Goal: Check status: Check status

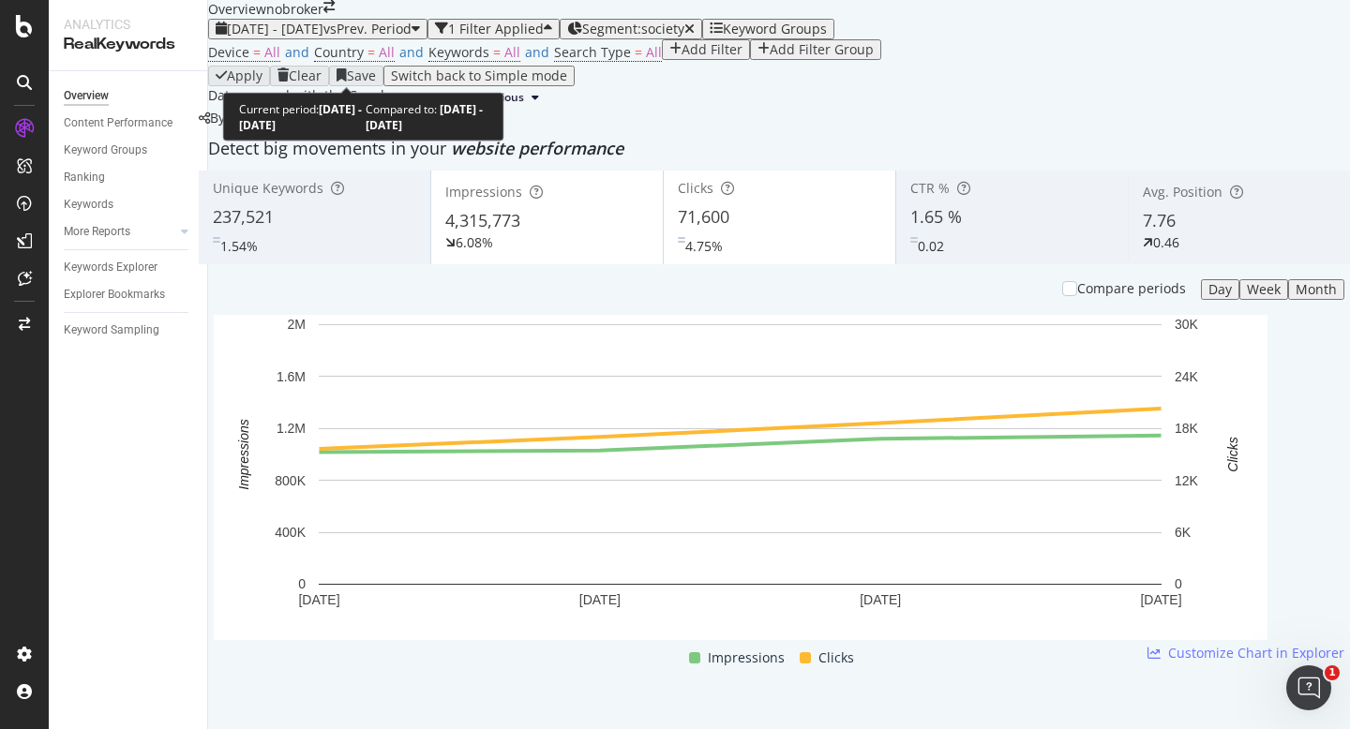
click at [397, 37] on div "[DATE] - [DATE] vs Prev. Period" at bounding box center [318, 29] width 204 height 15
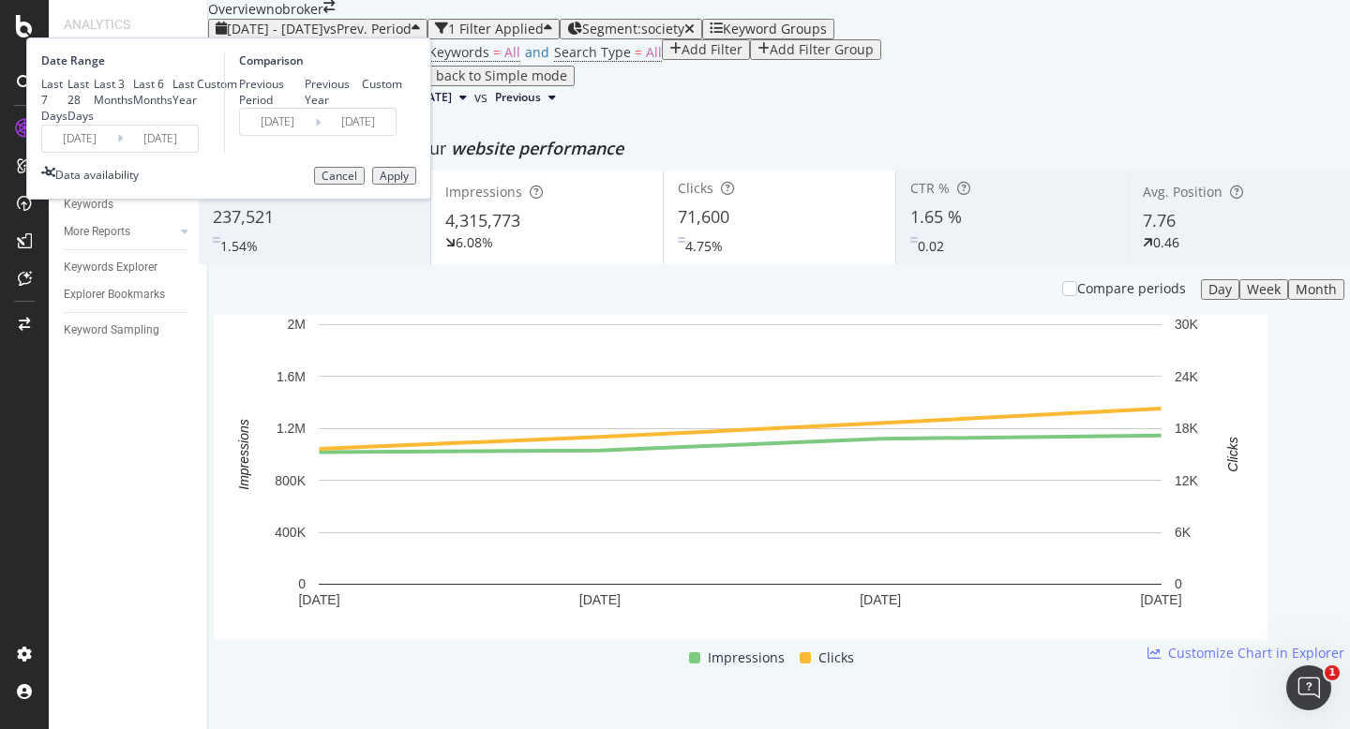
click at [237, 124] on div "Last 7 Days Last 28 Days Last 3 Months Last 6 Months Last Year Custom" at bounding box center [139, 100] width 196 height 48
click at [117, 152] on input "[DATE]" at bounding box center [79, 139] width 75 height 26
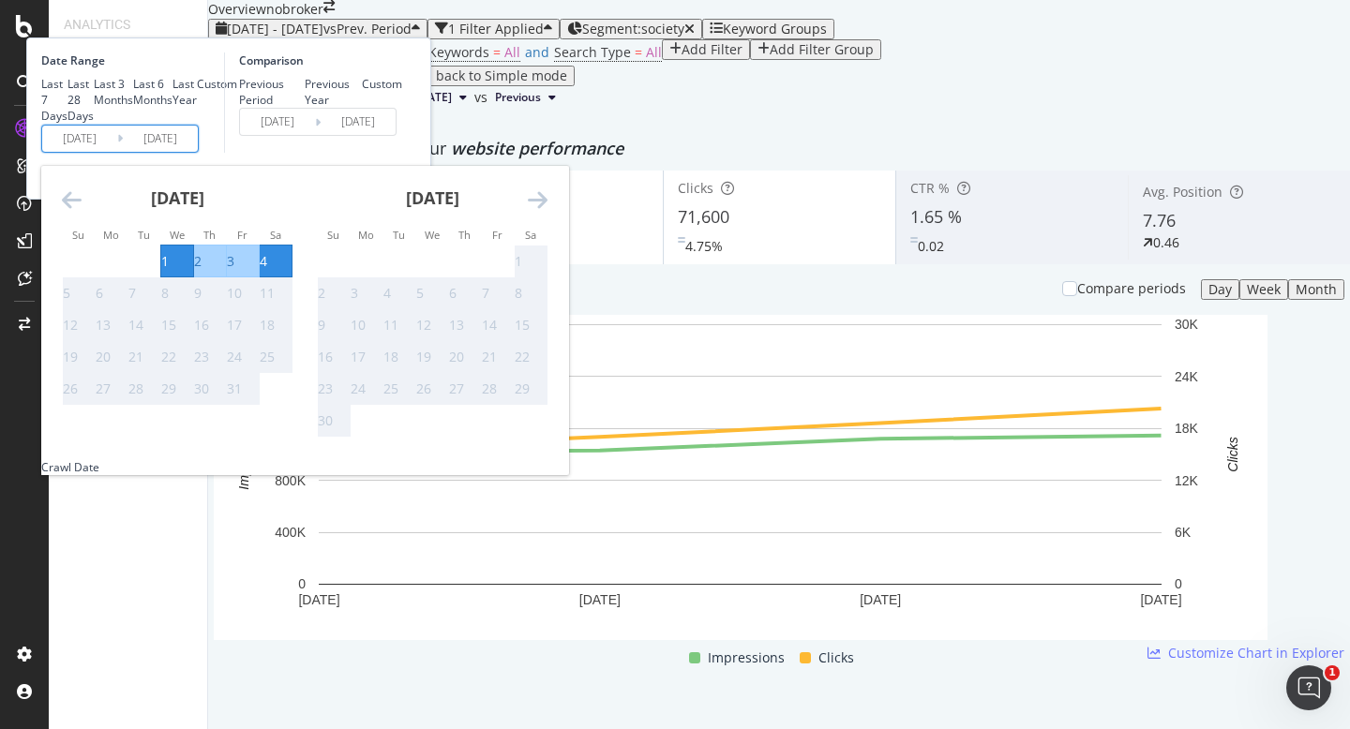
click at [402, 153] on div "Comparison Previous Period Previous Year Custom [DATE] Navigate forward to inte…" at bounding box center [313, 102] width 178 height 100
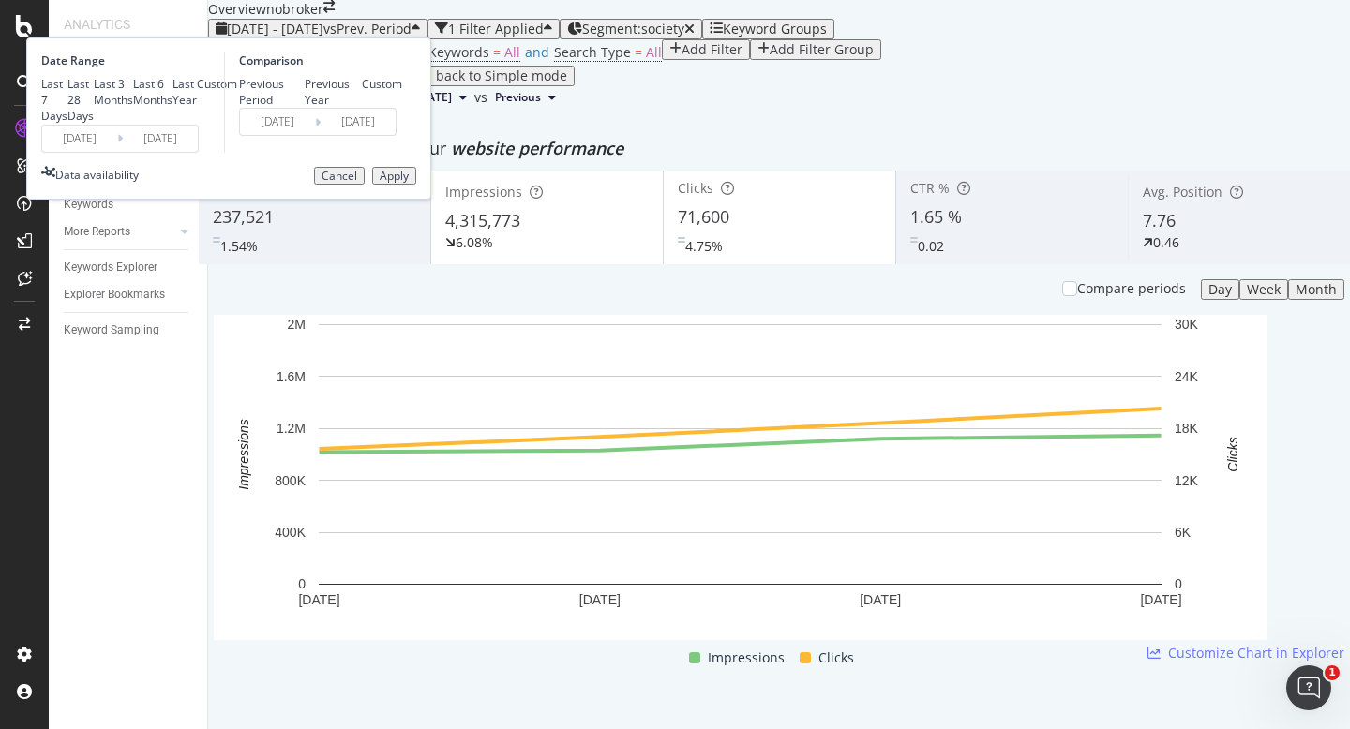
click at [357, 183] on div "Cancel" at bounding box center [340, 176] width 36 height 13
